Goal: Transaction & Acquisition: Purchase product/service

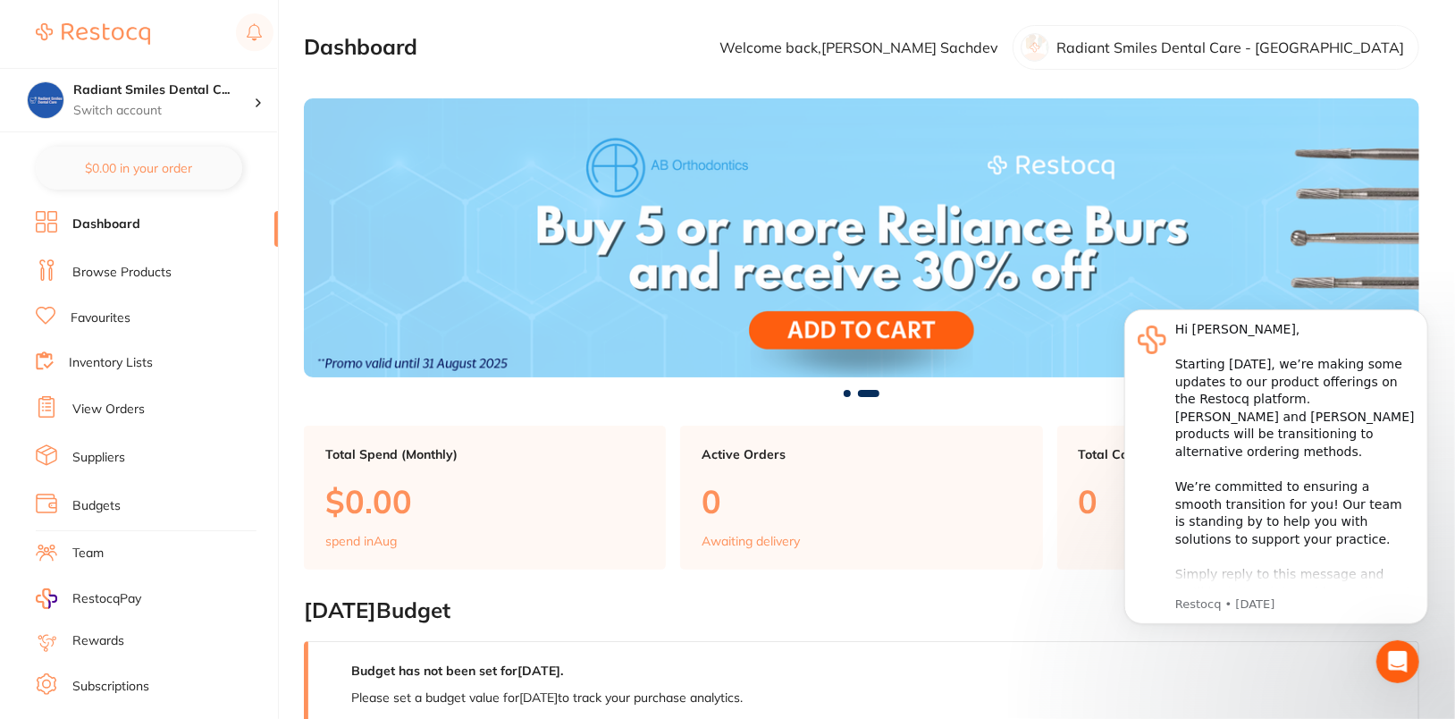
click at [82, 272] on link "Browse Products" at bounding box center [121, 273] width 99 height 18
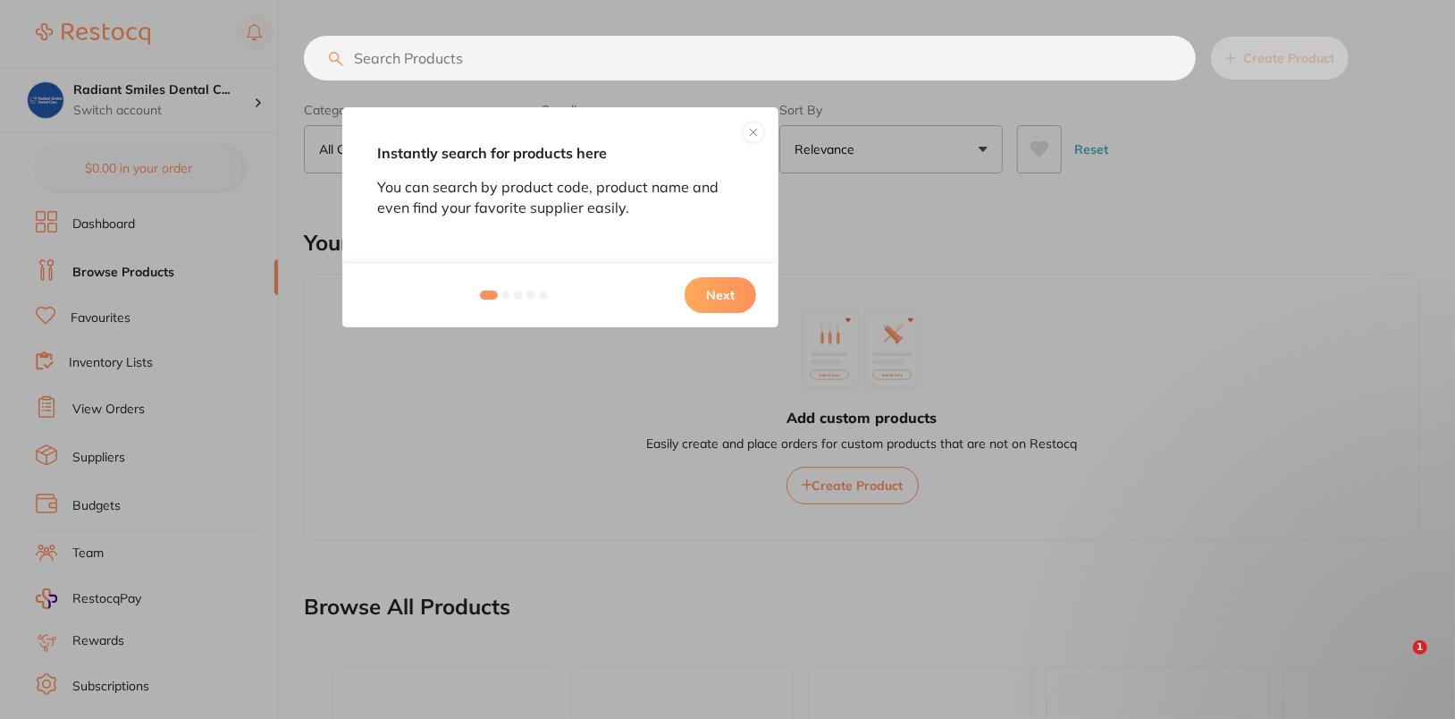
click at [758, 125] on button at bounding box center [753, 132] width 21 height 21
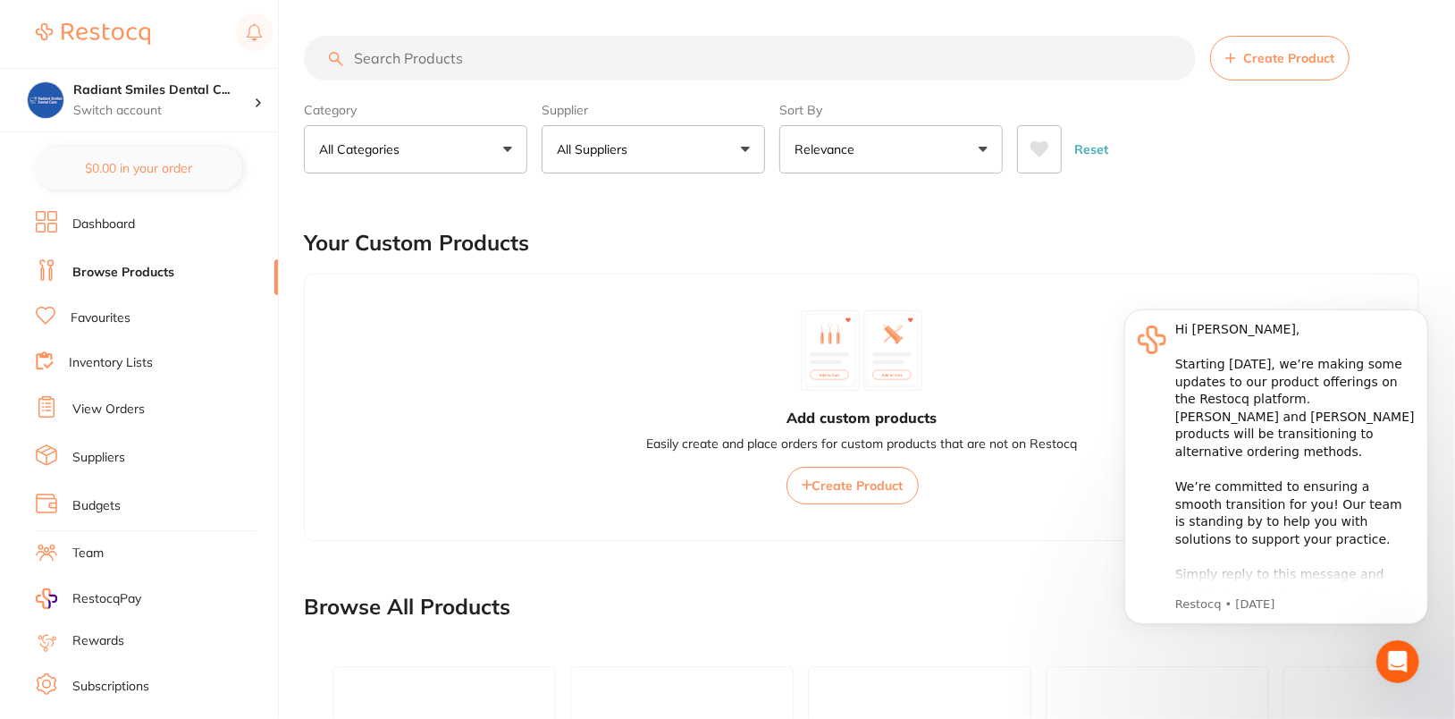
click at [714, 56] on input "search" at bounding box center [750, 58] width 892 height 45
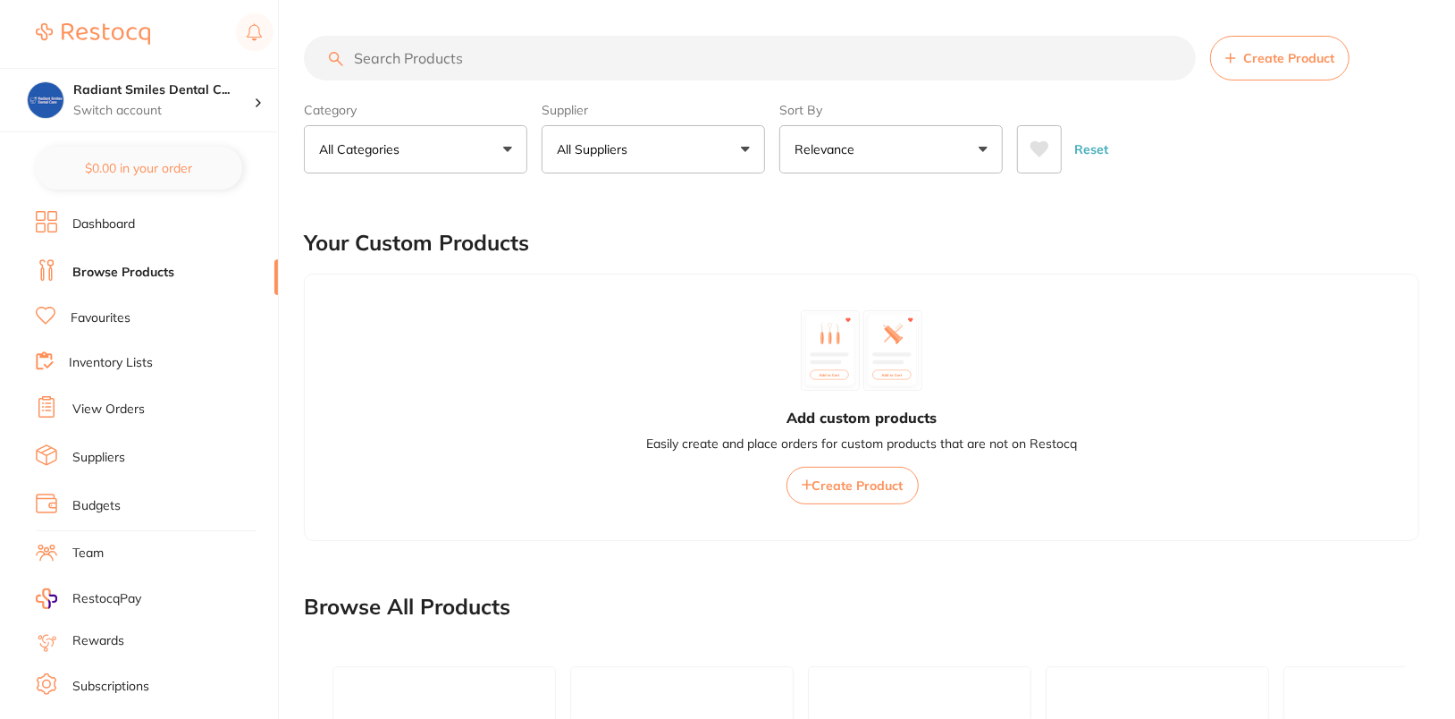
paste input "MDF57150"
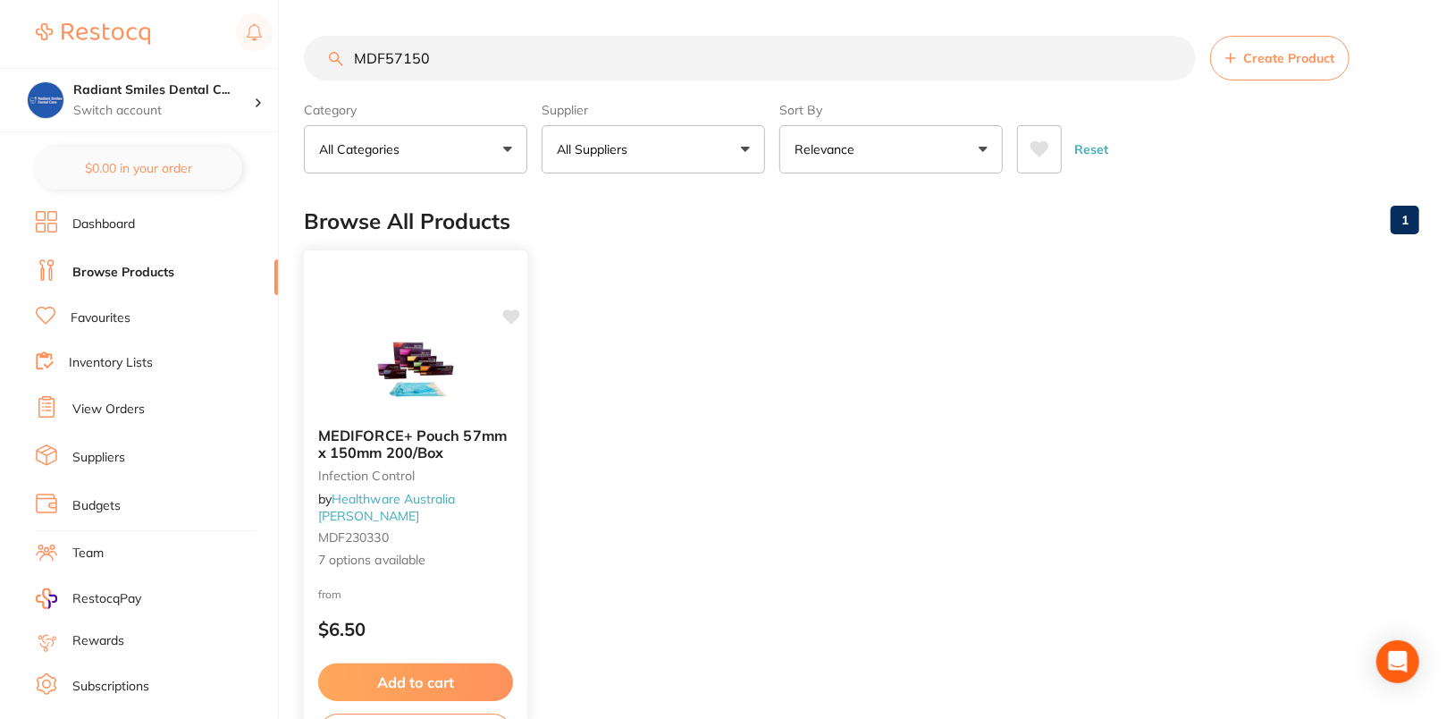
type input "MDF57150"
click at [418, 363] on img at bounding box center [415, 368] width 117 height 90
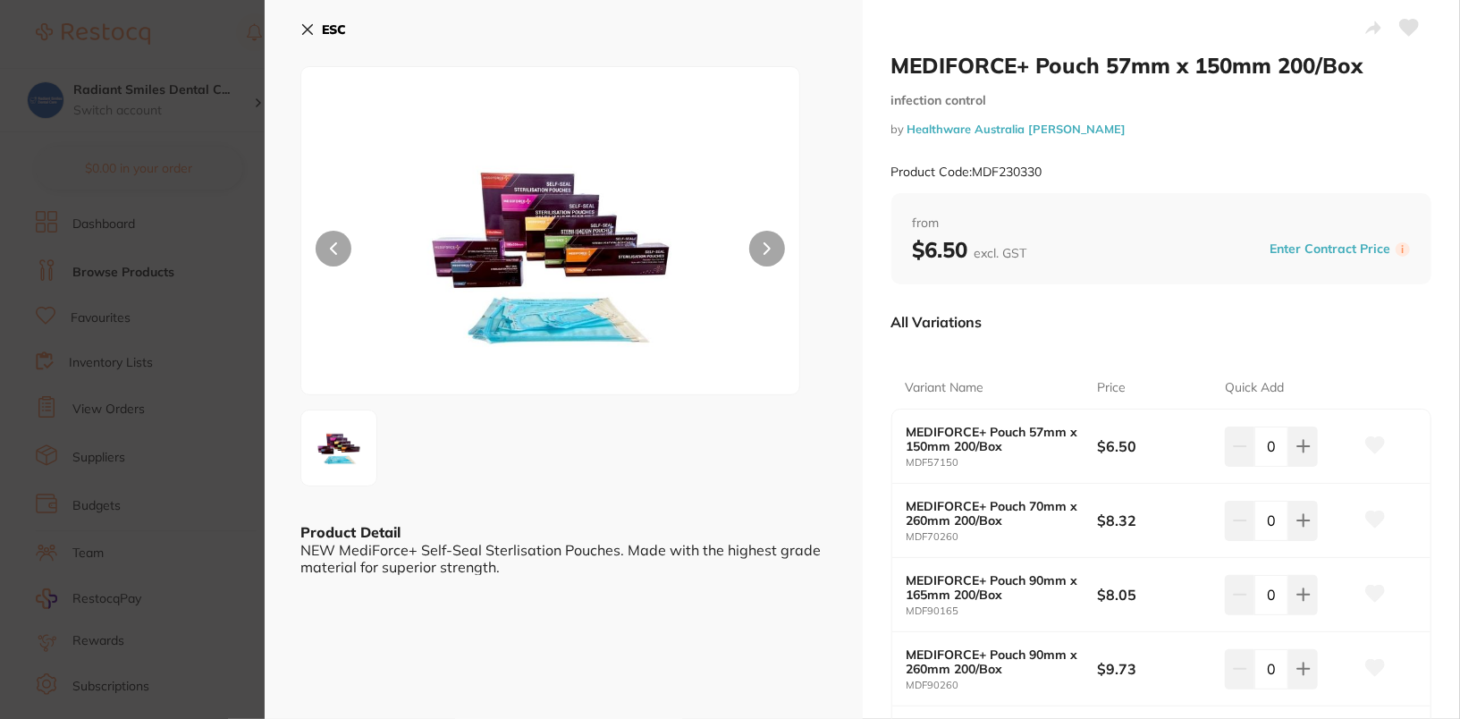
click at [344, 25] on b "ESC" at bounding box center [334, 29] width 24 height 16
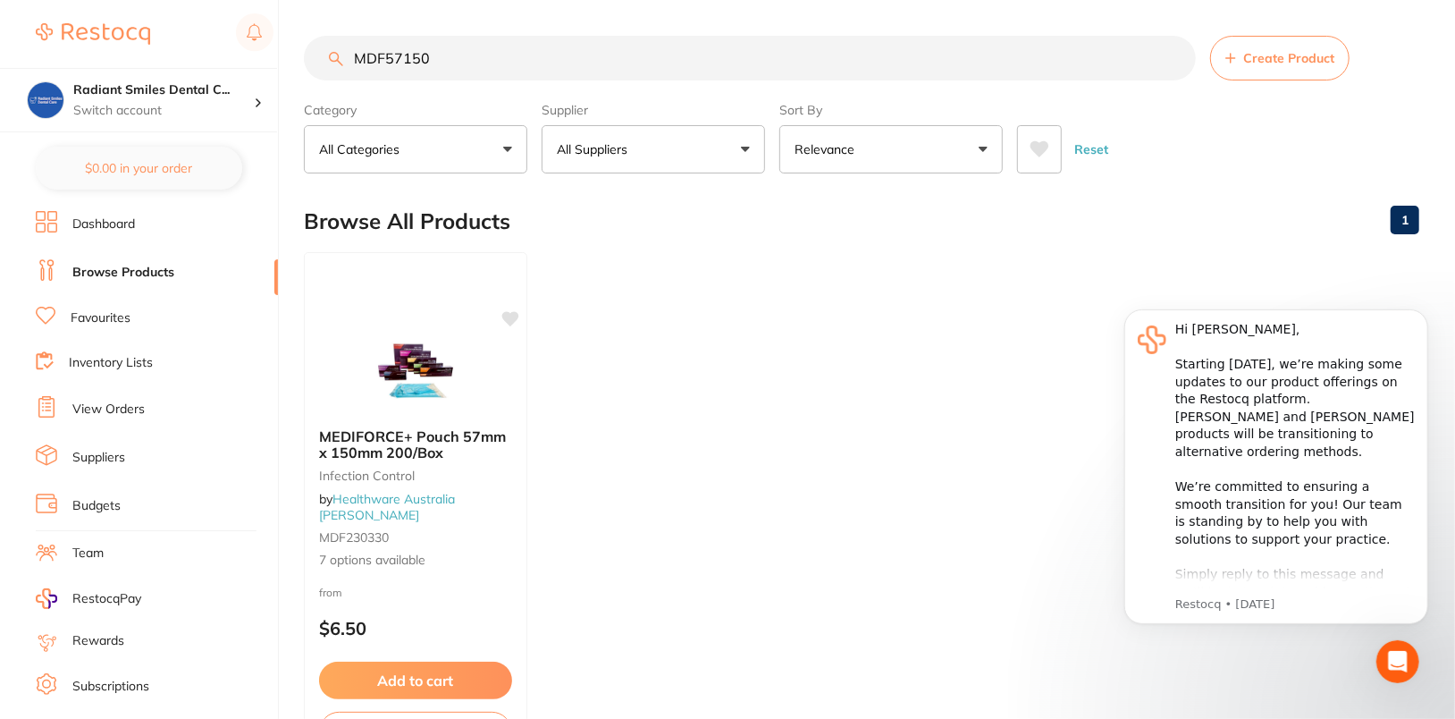
click at [940, 314] on ul "MEDIFORCE+ Pouch 57mm x 150mm 200/Box infection control by Healthware Australia…" at bounding box center [861, 509] width 1115 height 514
click at [400, 341] on img at bounding box center [415, 368] width 117 height 90
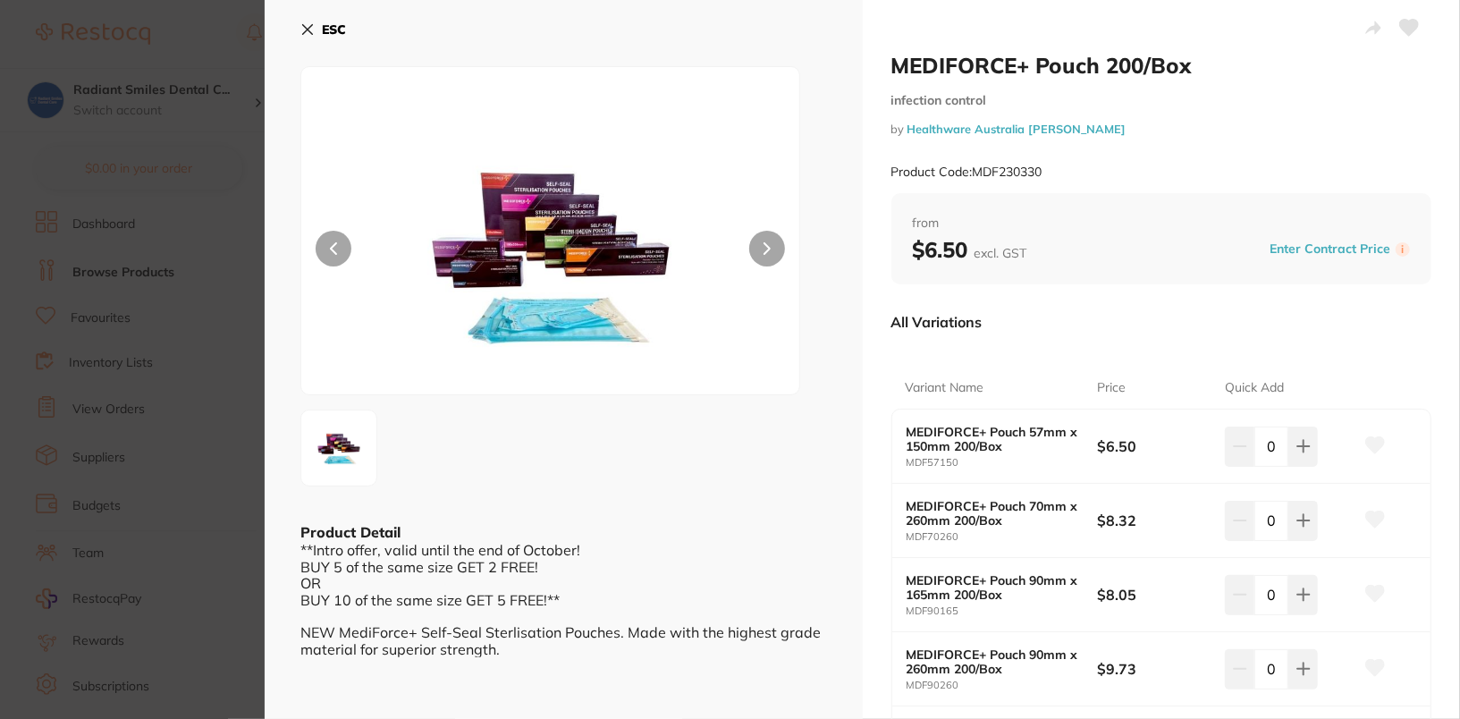
click at [338, 32] on b "ESC" at bounding box center [334, 29] width 24 height 16
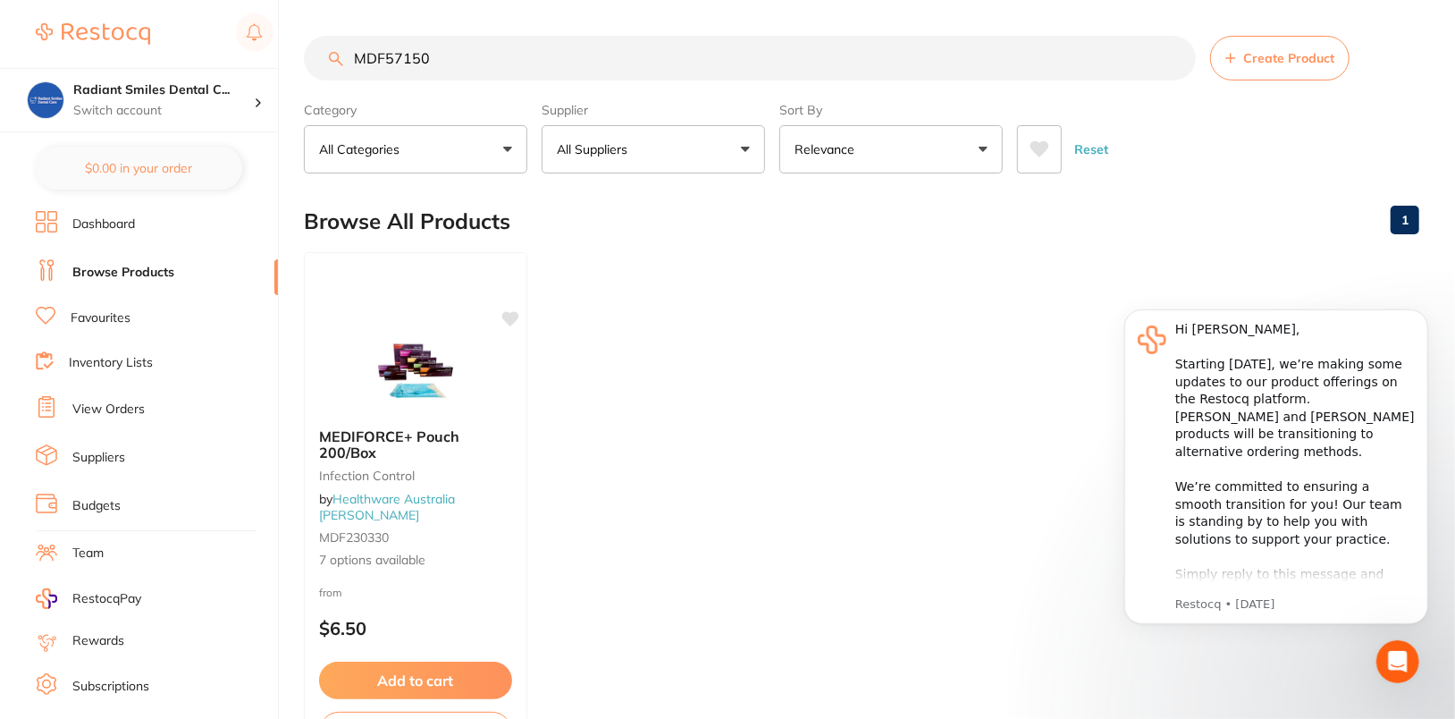
click at [855, 484] on ul "MEDIFORCE+ Pouch 200/Box infection control by Healthware Australia Ridley MDF23…" at bounding box center [861, 509] width 1115 height 514
click at [391, 372] on img at bounding box center [415, 368] width 117 height 90
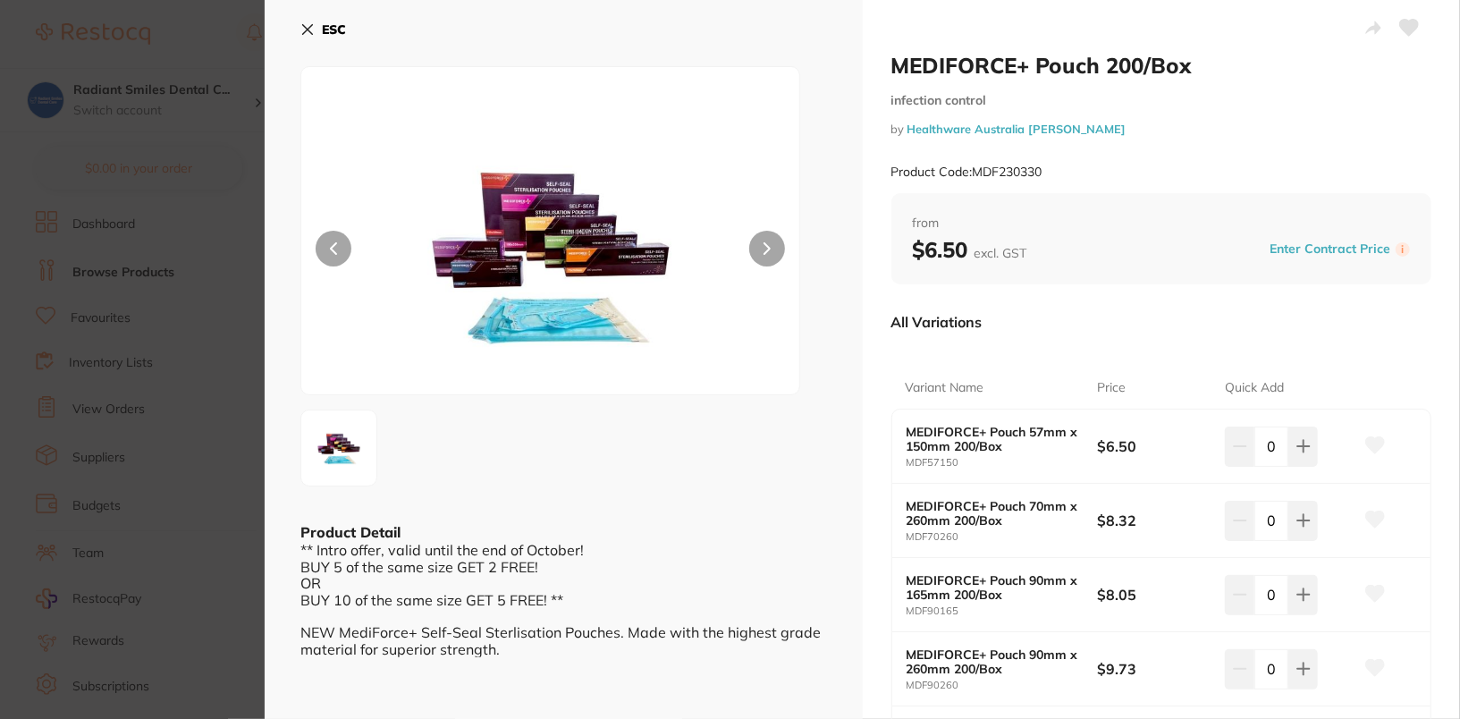
click at [305, 18] on button "ESC" at bounding box center [323, 29] width 46 height 30
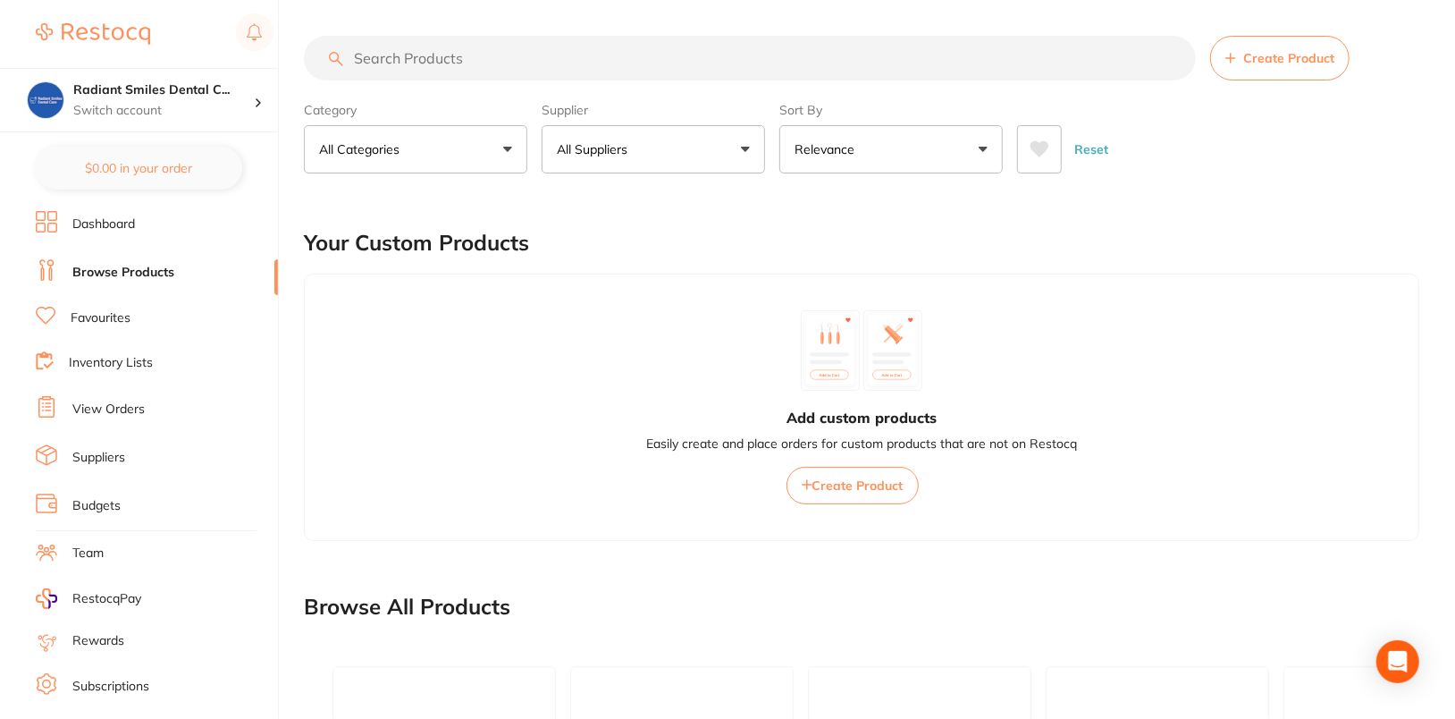
click at [1284, 192] on main "Create Product Category All Categories All Categories 3D Printing anaesthetic a…" at bounding box center [879, 625] width 1151 height 1251
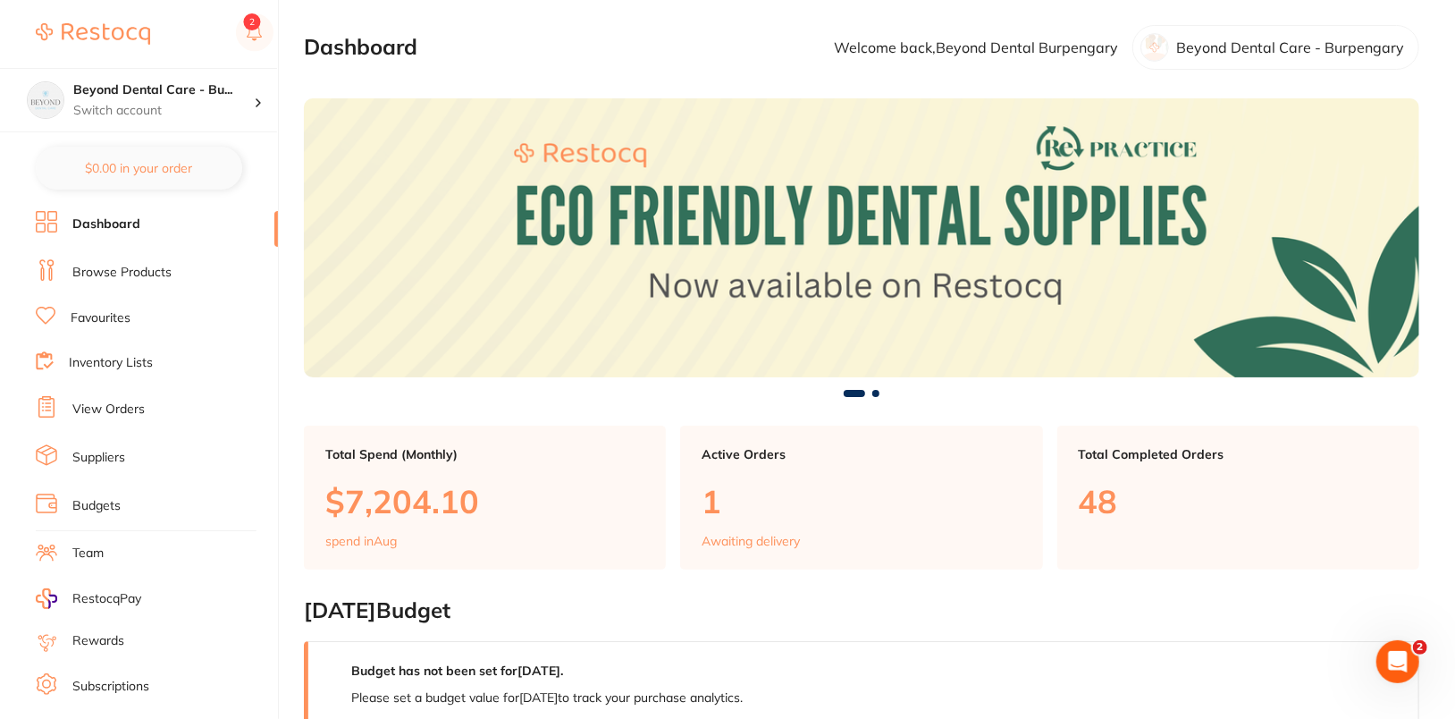
click at [123, 264] on link "Browse Products" at bounding box center [121, 273] width 99 height 18
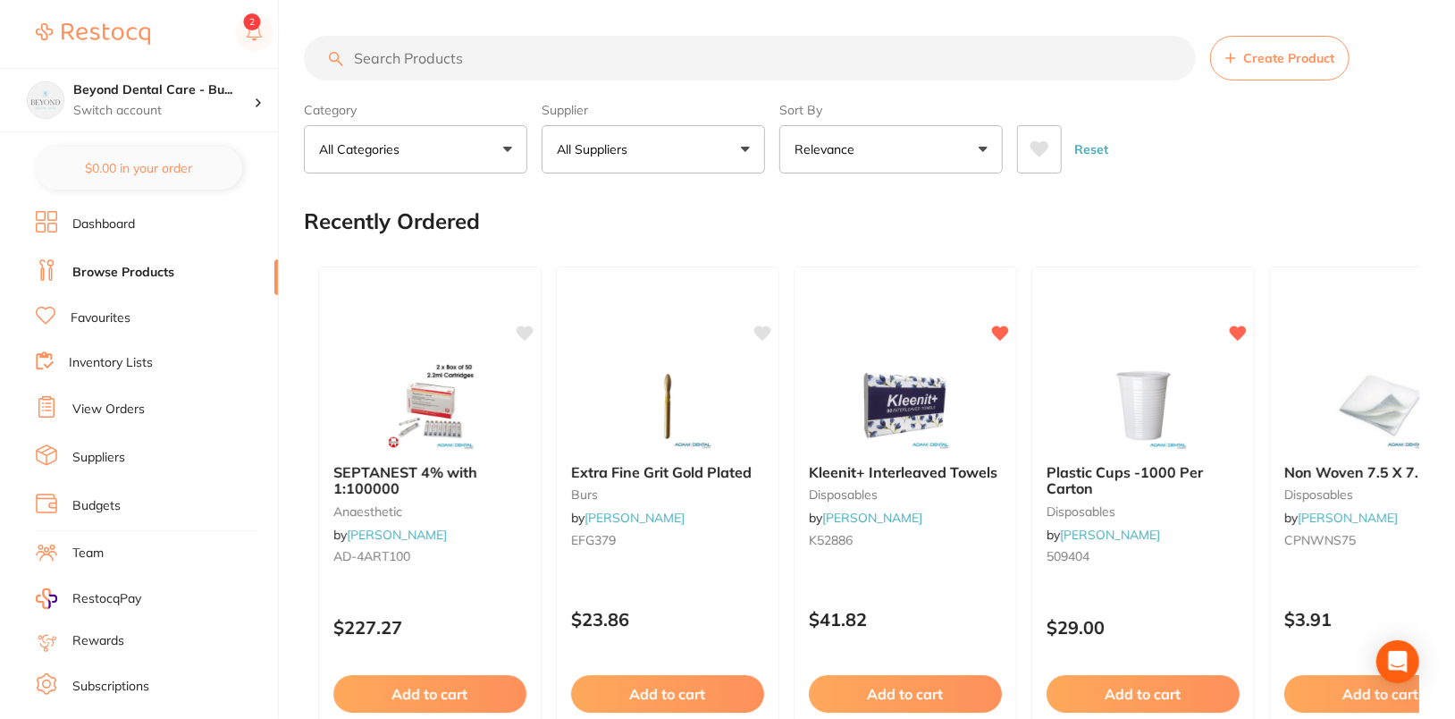
click at [665, 53] on input "search" at bounding box center [750, 58] width 892 height 45
click at [688, 58] on input "search" at bounding box center [750, 58] width 892 height 45
paste input "711333"
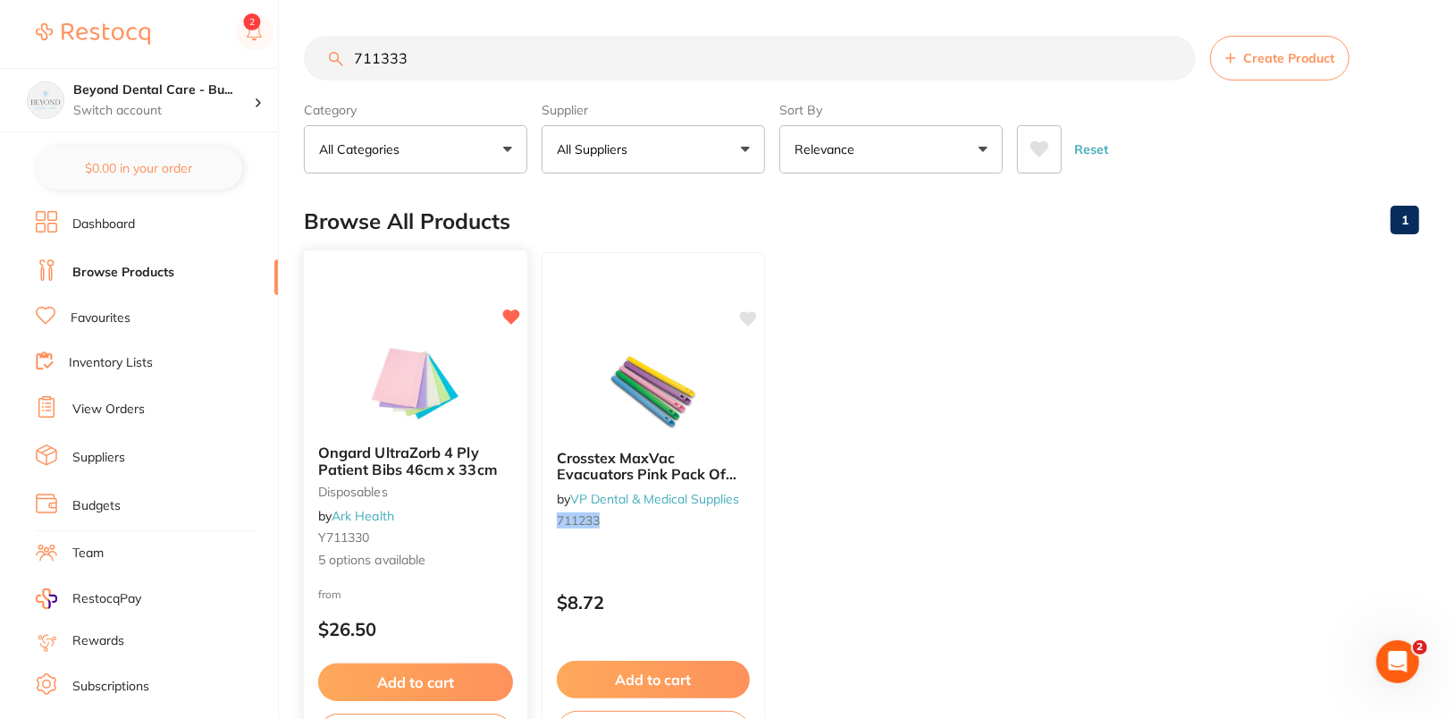
click at [385, 376] on img at bounding box center [415, 385] width 117 height 90
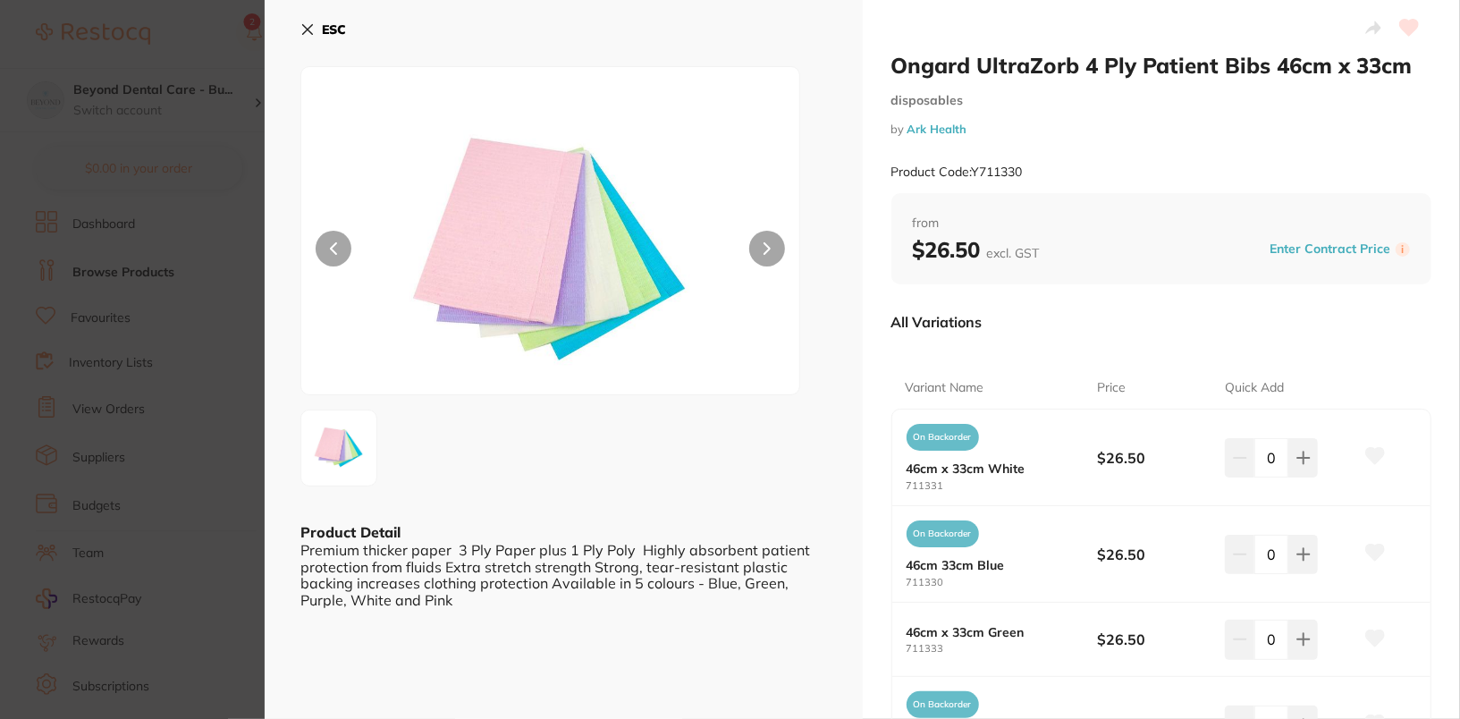
click at [340, 33] on b "ESC" at bounding box center [334, 29] width 24 height 16
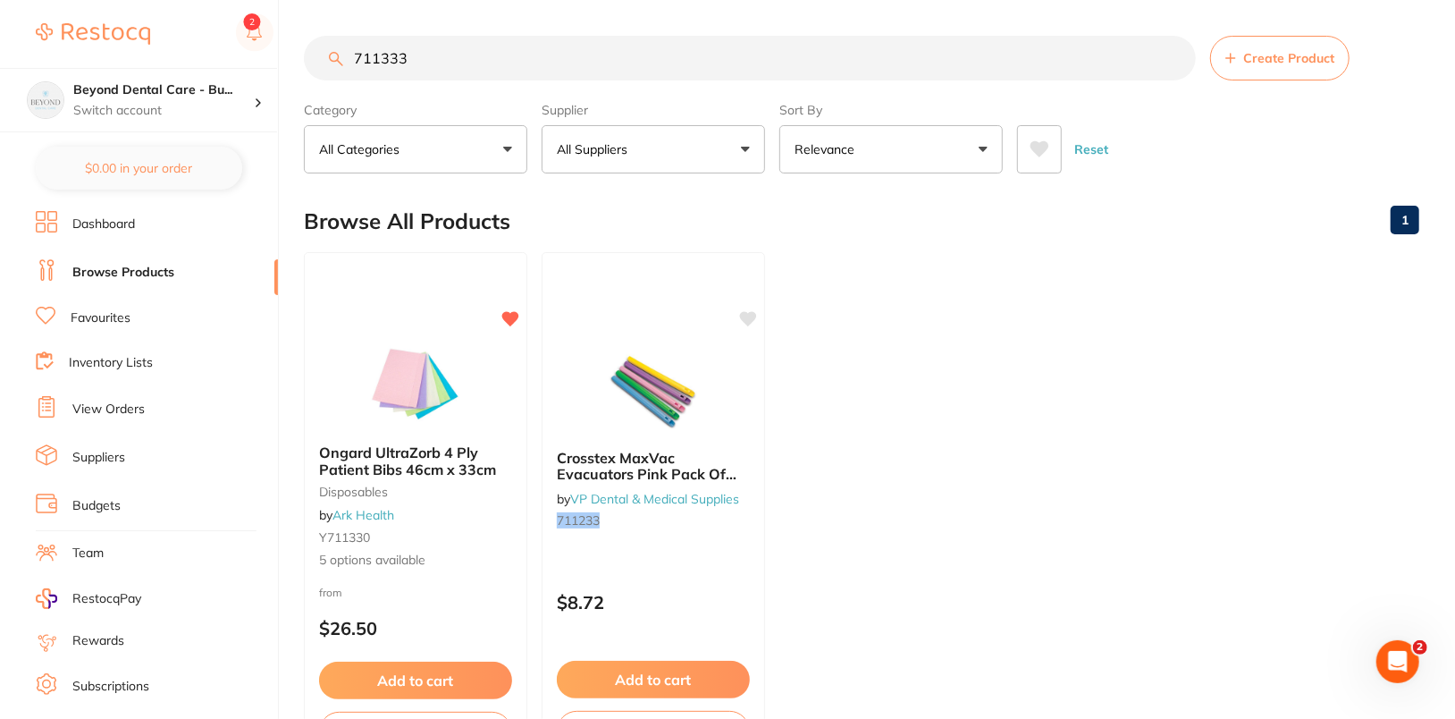
click at [611, 55] on input "711333" at bounding box center [750, 58] width 892 height 45
paste input "MDF57150"
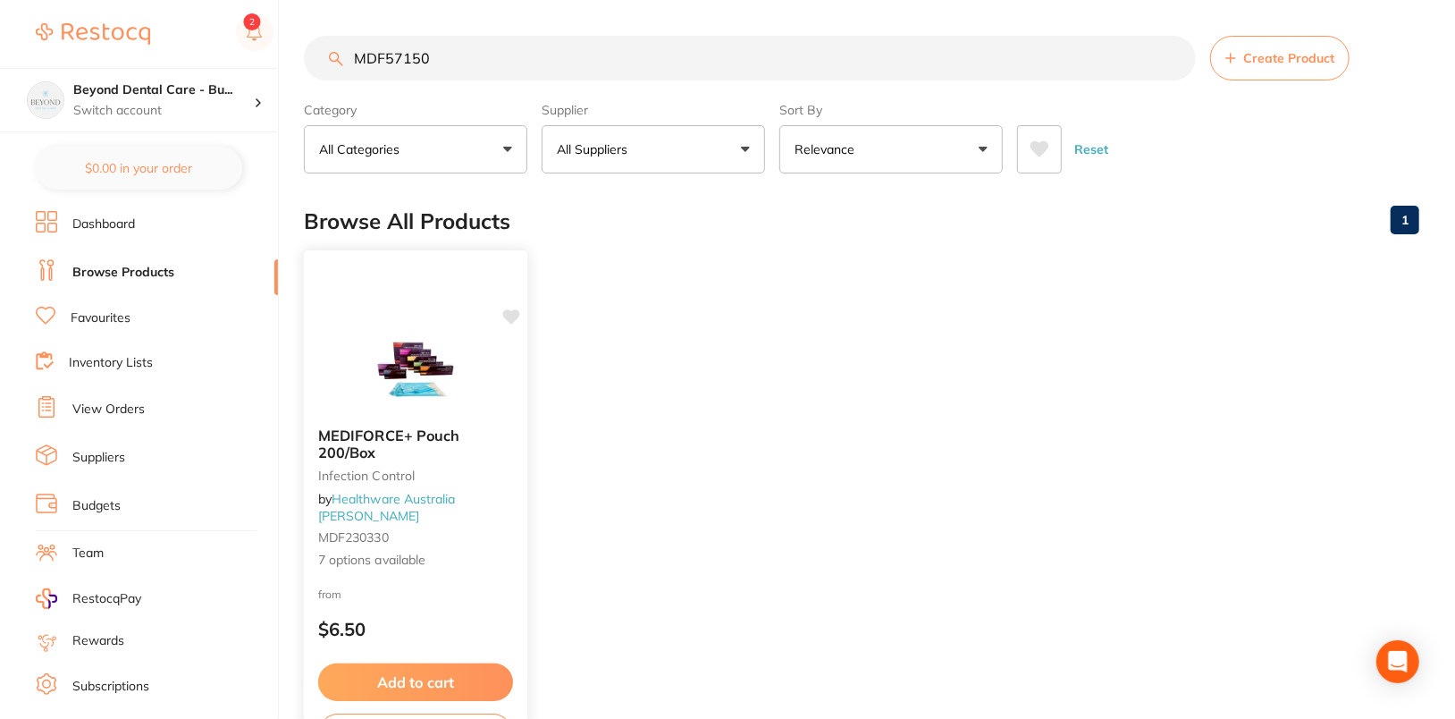
type input "MDF57150"
click at [425, 390] on img at bounding box center [415, 368] width 117 height 90
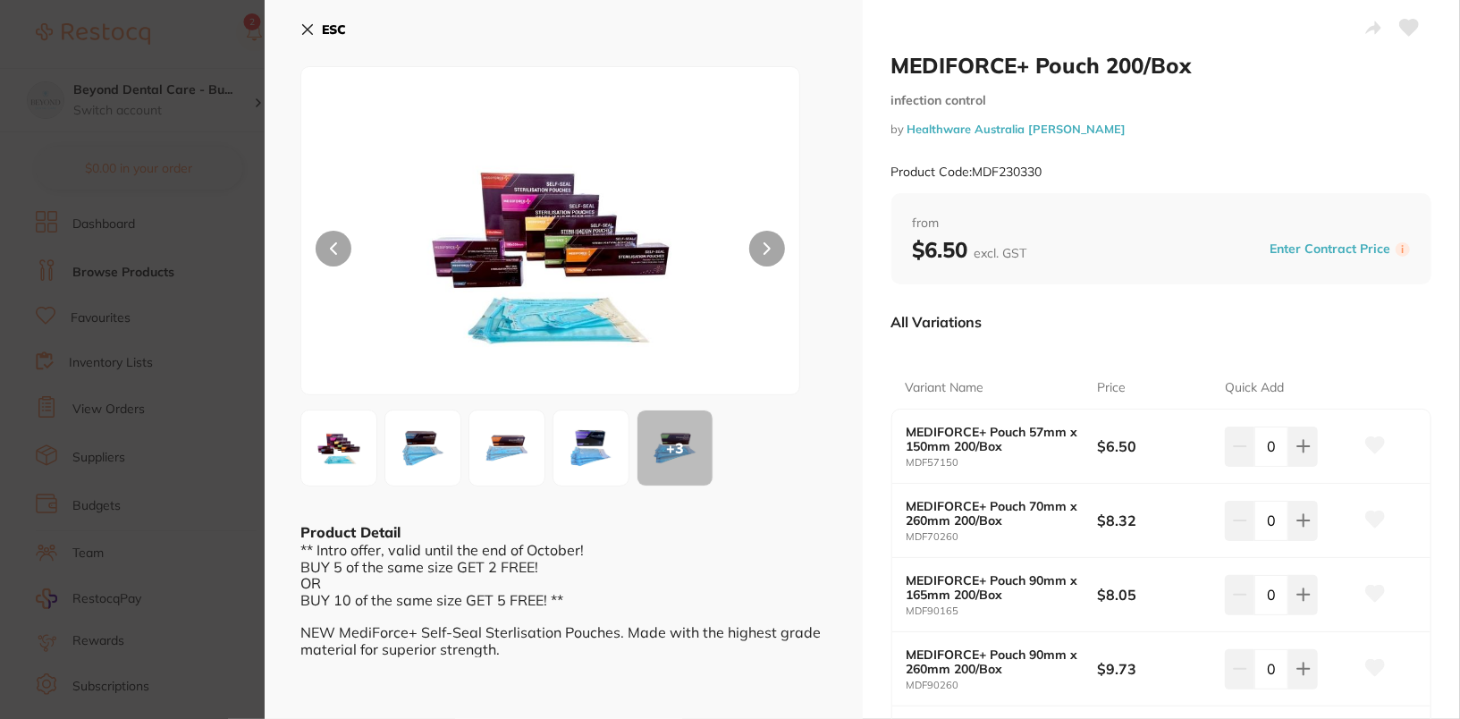
click at [324, 451] on img at bounding box center [339, 448] width 64 height 64
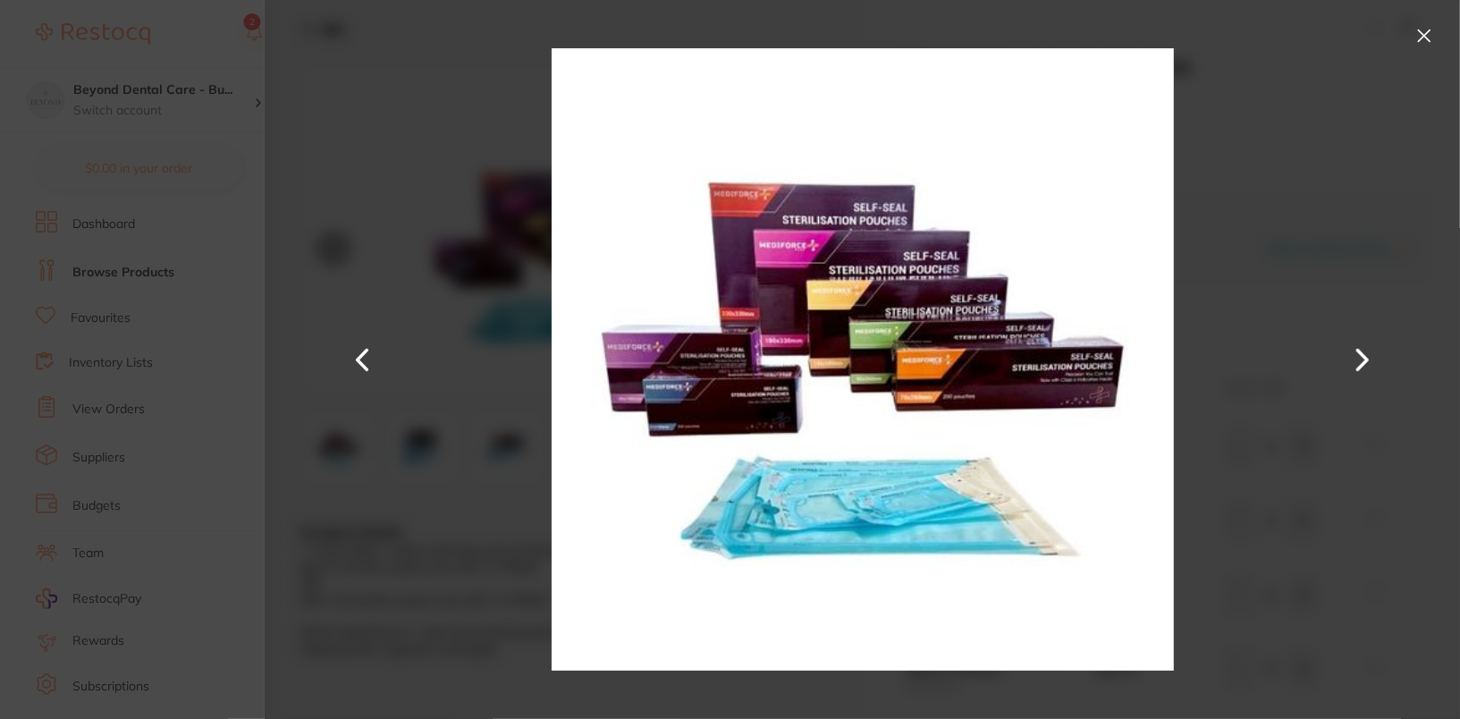
click at [1375, 358] on button at bounding box center [1362, 359] width 43 height 359
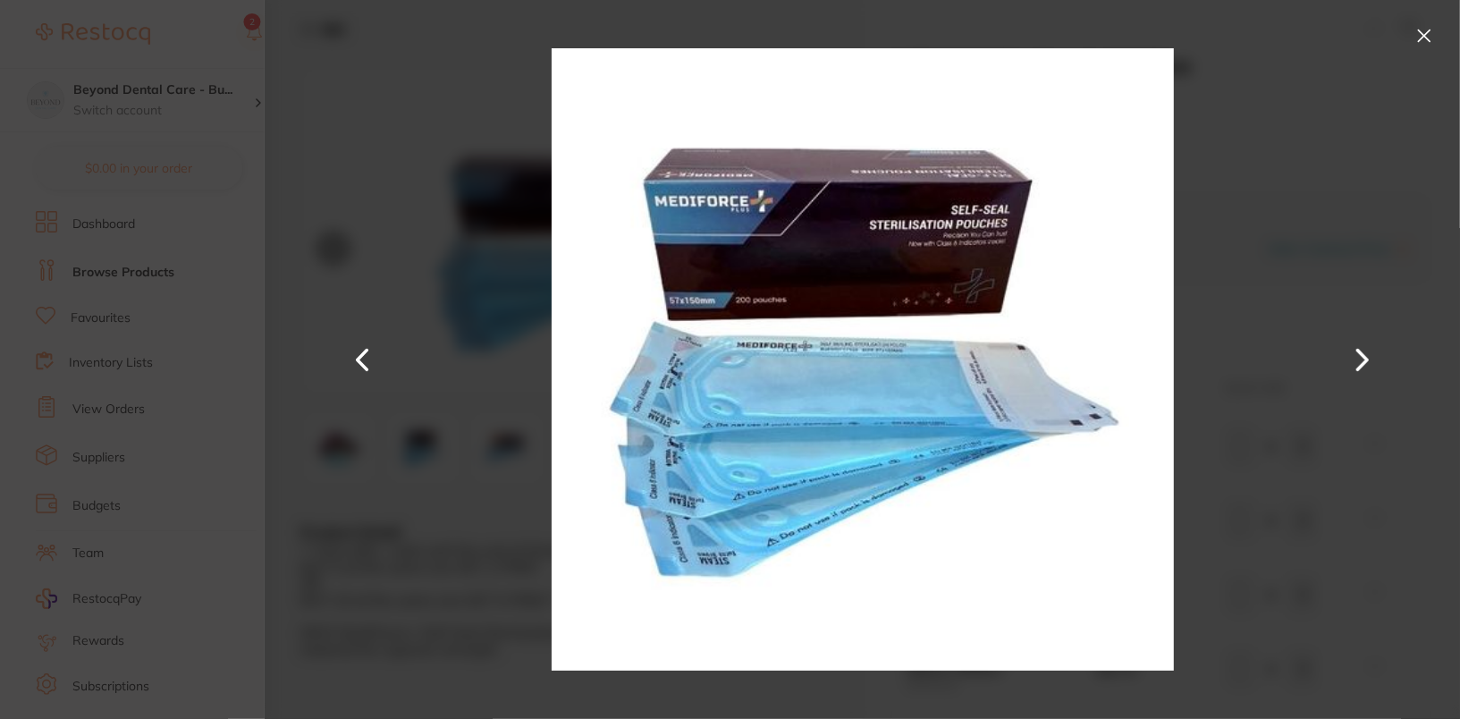
click at [1375, 358] on button at bounding box center [1362, 359] width 43 height 359
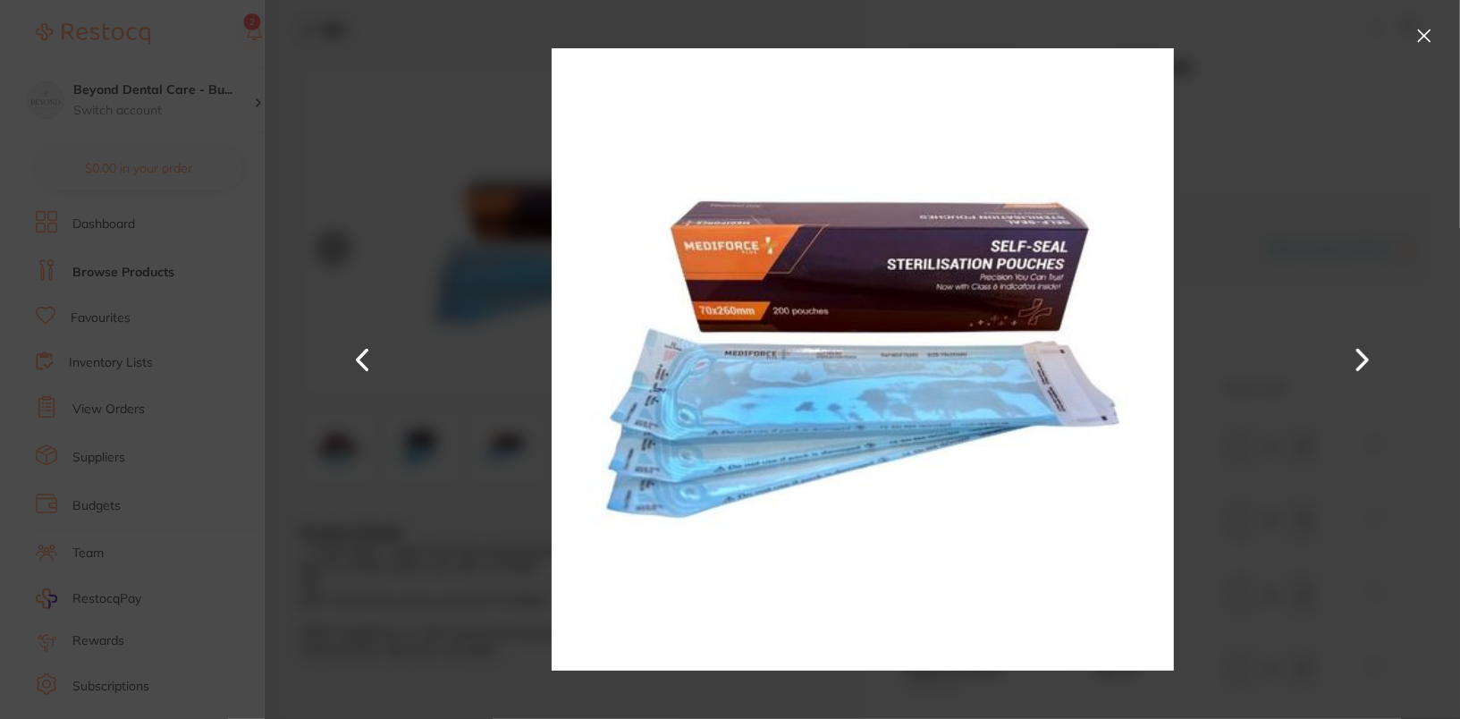
click at [1375, 358] on button at bounding box center [1362, 359] width 43 height 359
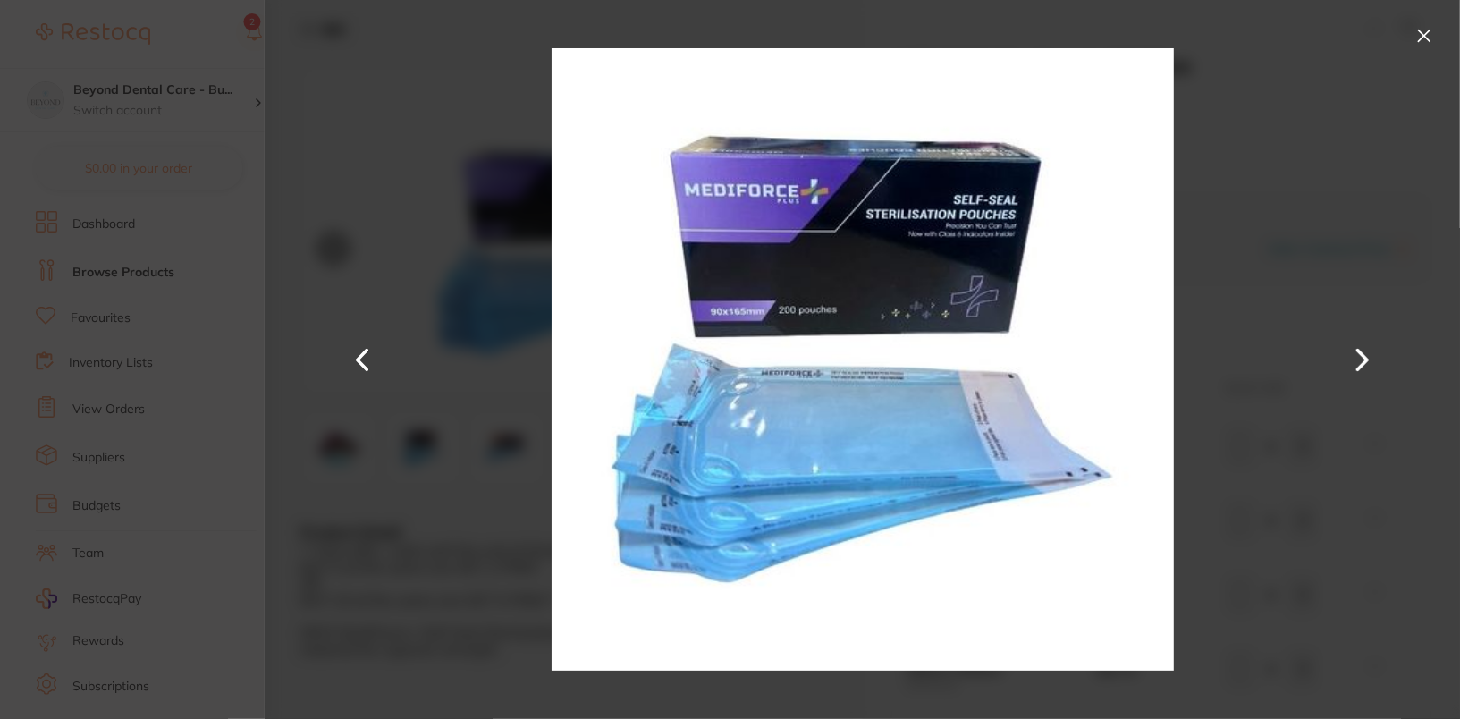
click at [1427, 52] on div at bounding box center [862, 359] width 1195 height 719
click at [1421, 24] on button at bounding box center [1423, 35] width 29 height 29
